Goal: Check status

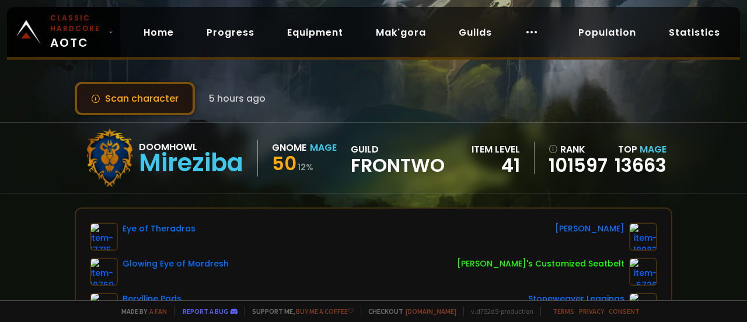
click at [147, 99] on button "Scan character" at bounding box center [135, 98] width 120 height 33
